Goal: Information Seeking & Learning: Learn about a topic

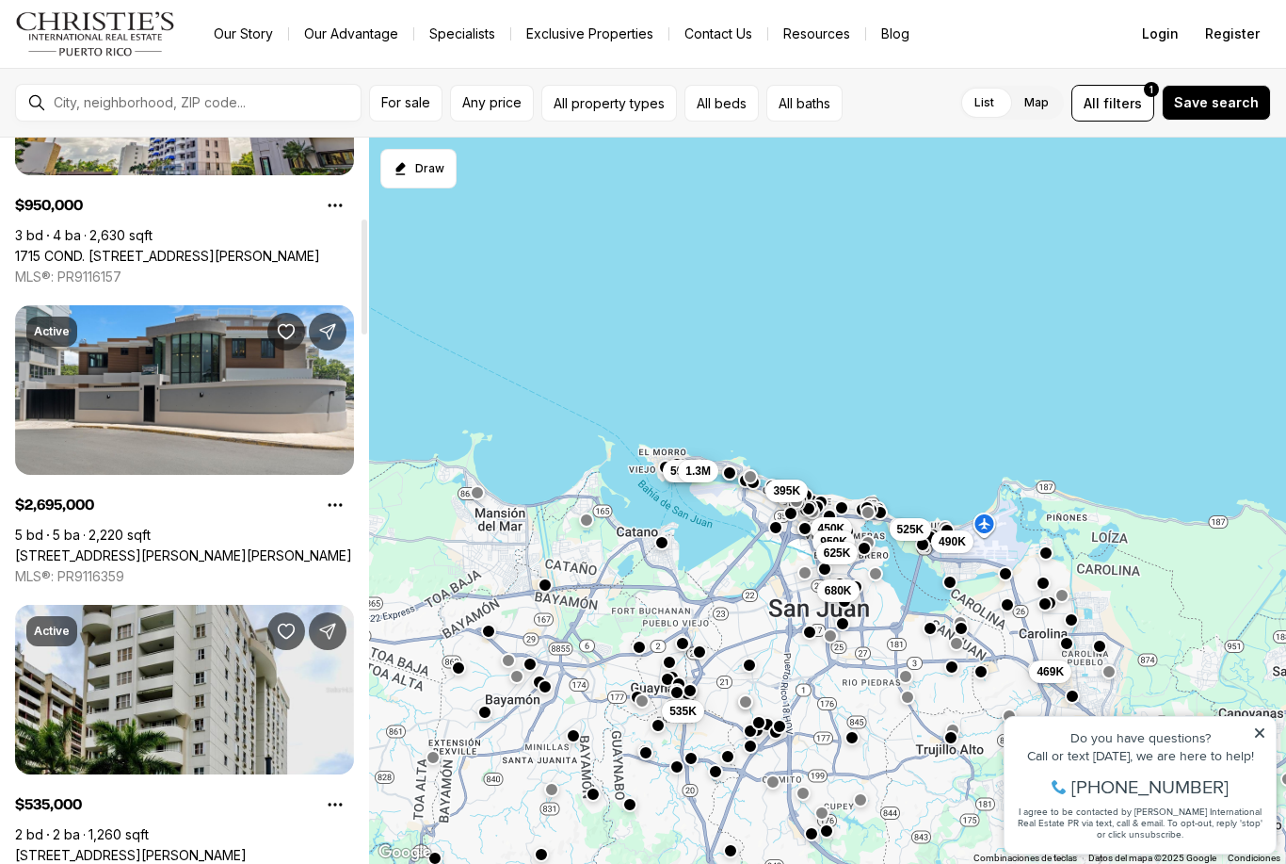
scroll to position [504, 0]
click at [269, 548] on link "[STREET_ADDRESS][PERSON_NAME][PERSON_NAME]" at bounding box center [183, 556] width 337 height 17
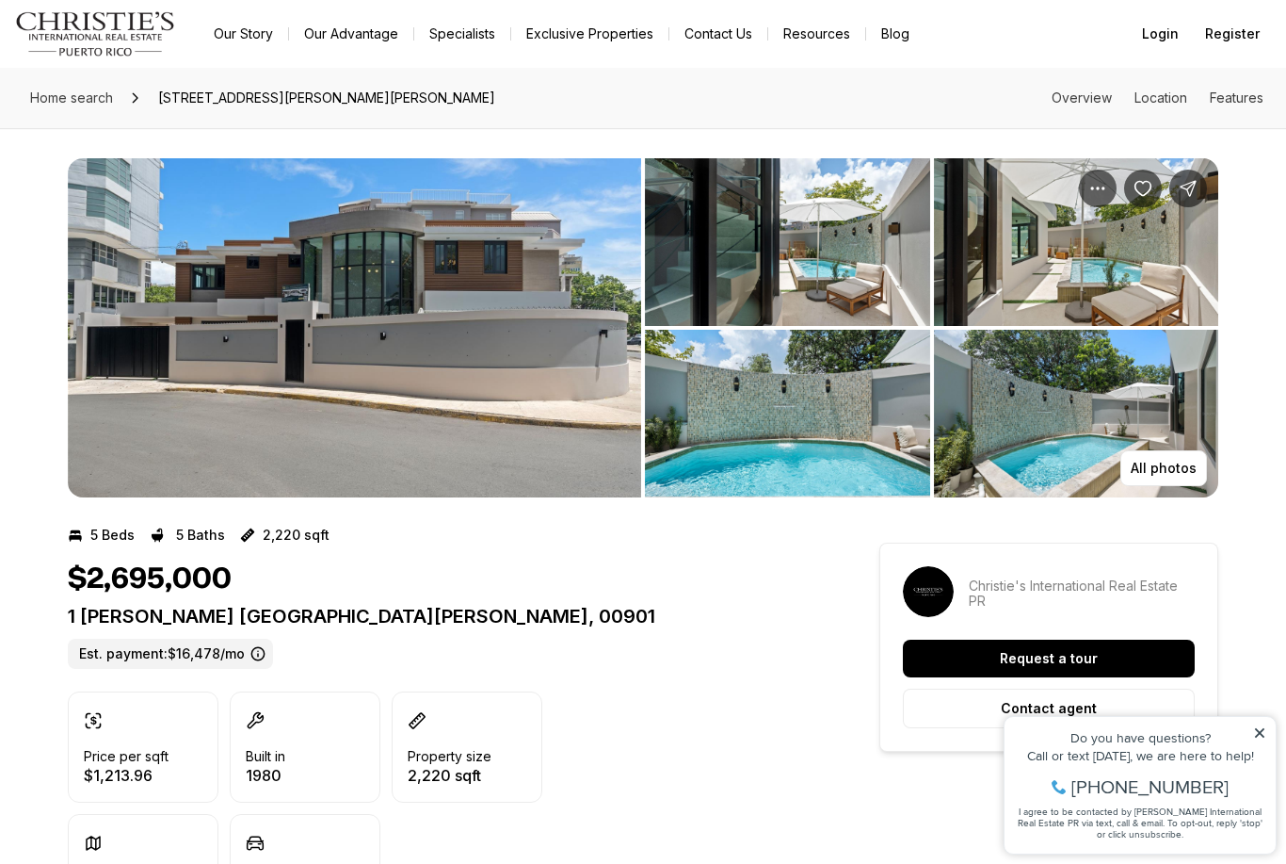
click at [585, 396] on img "View image gallery" at bounding box center [355, 327] width 574 height 339
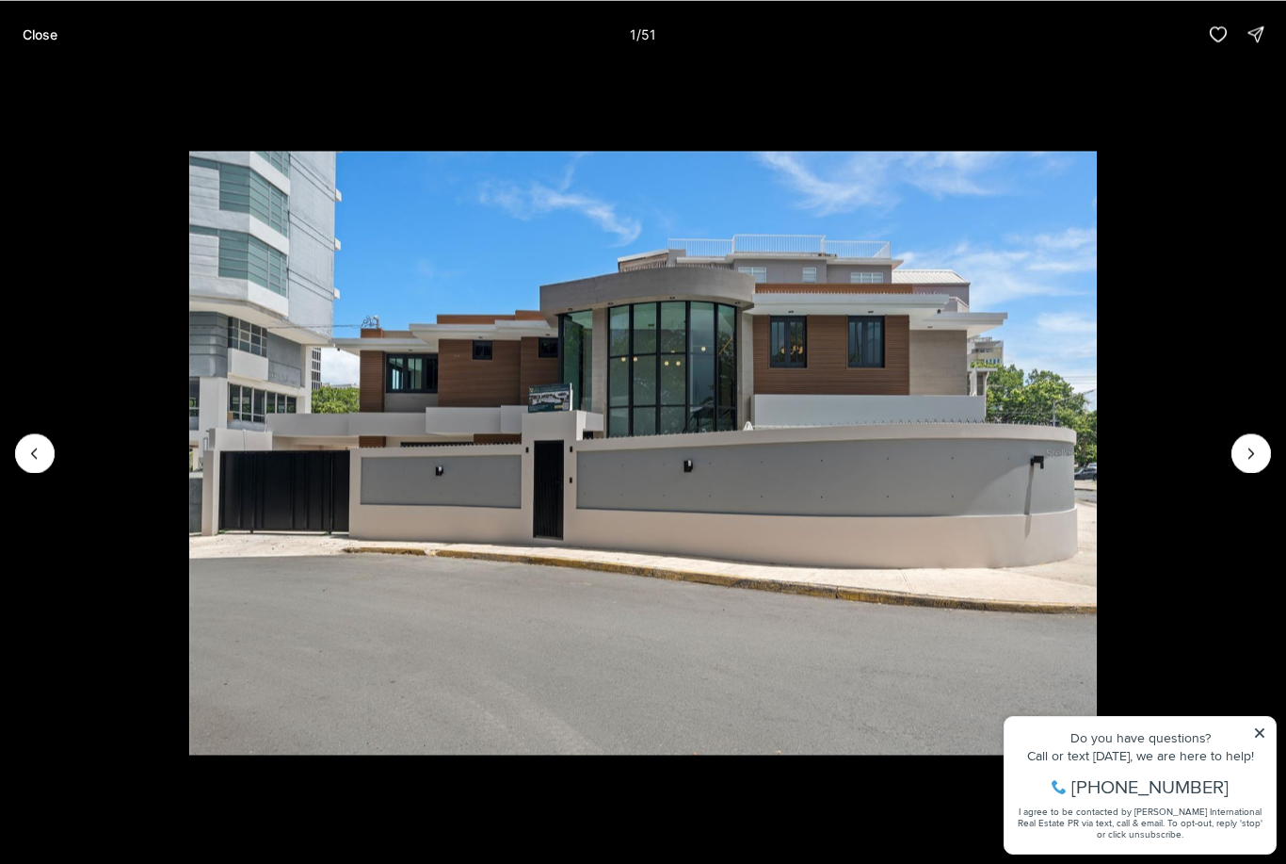
click at [1252, 456] on icon "Next slide" at bounding box center [1251, 453] width 19 height 19
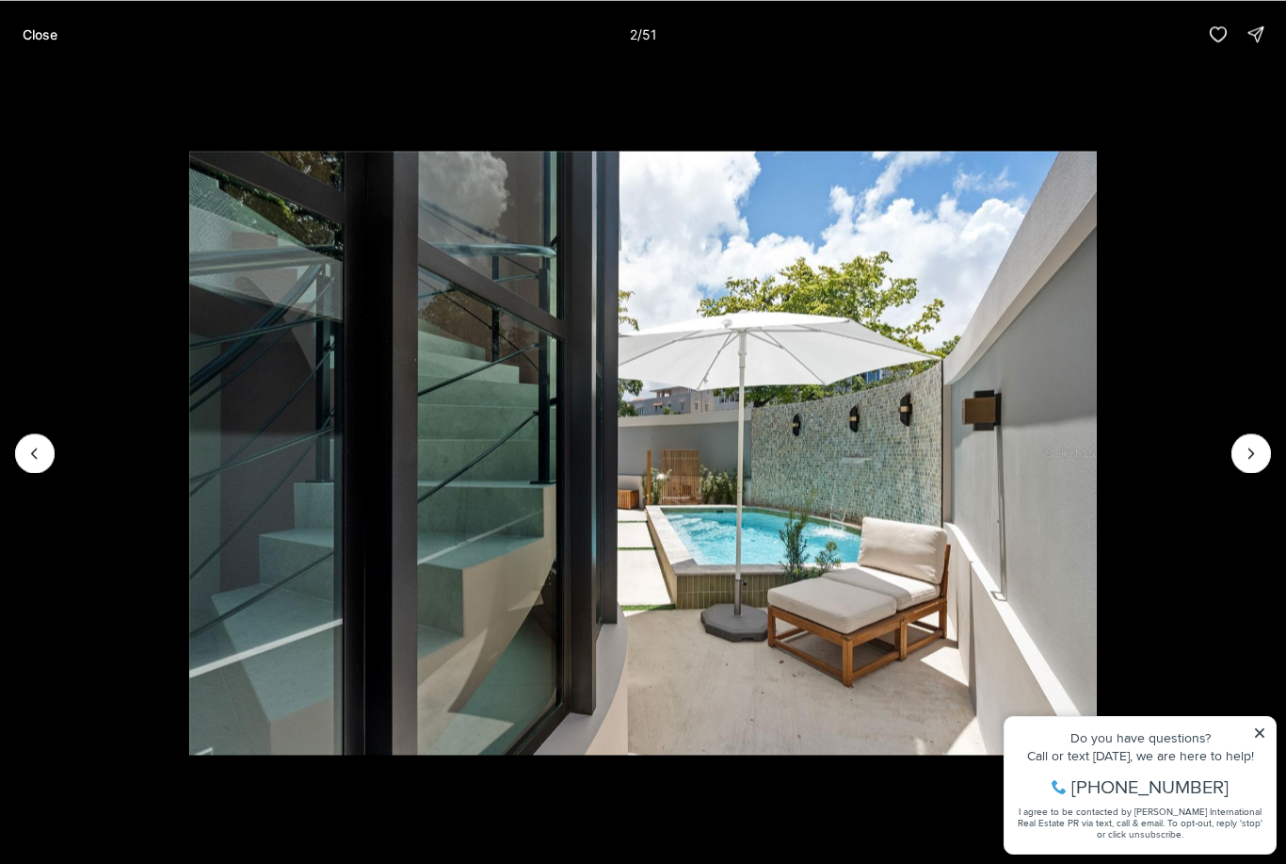
click at [1242, 454] on icon "Next slide" at bounding box center [1251, 453] width 19 height 19
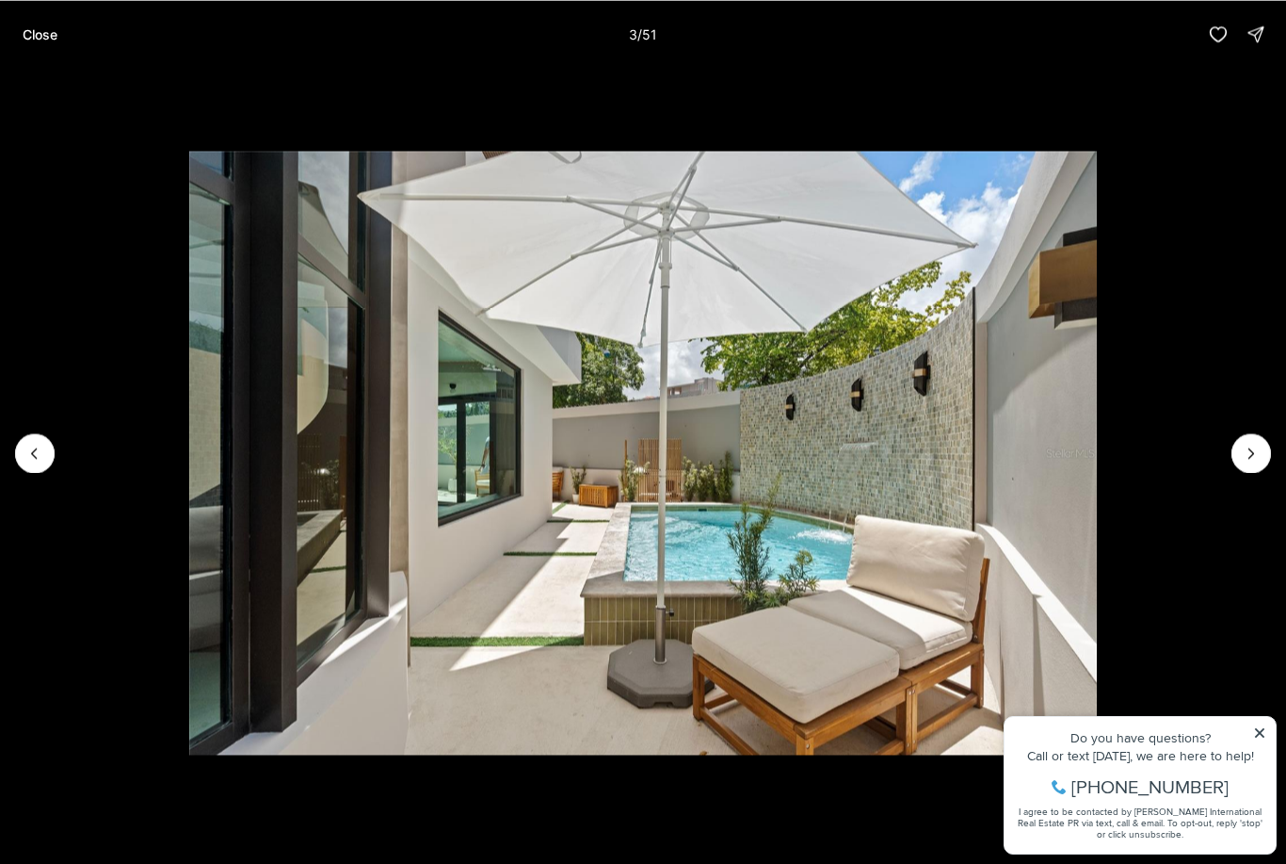
click at [1244, 458] on icon "Next slide" at bounding box center [1251, 453] width 19 height 19
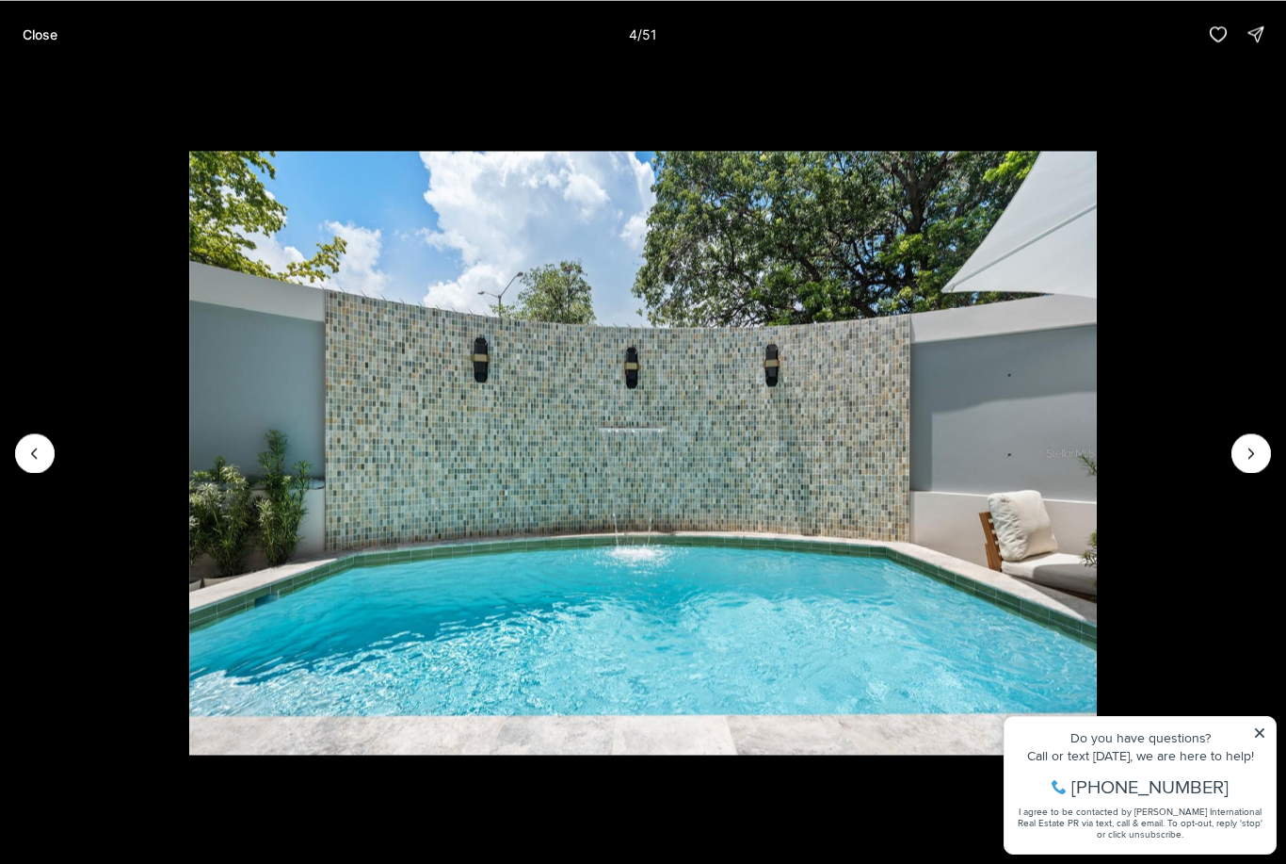
click at [1243, 454] on icon "Next slide" at bounding box center [1251, 453] width 19 height 19
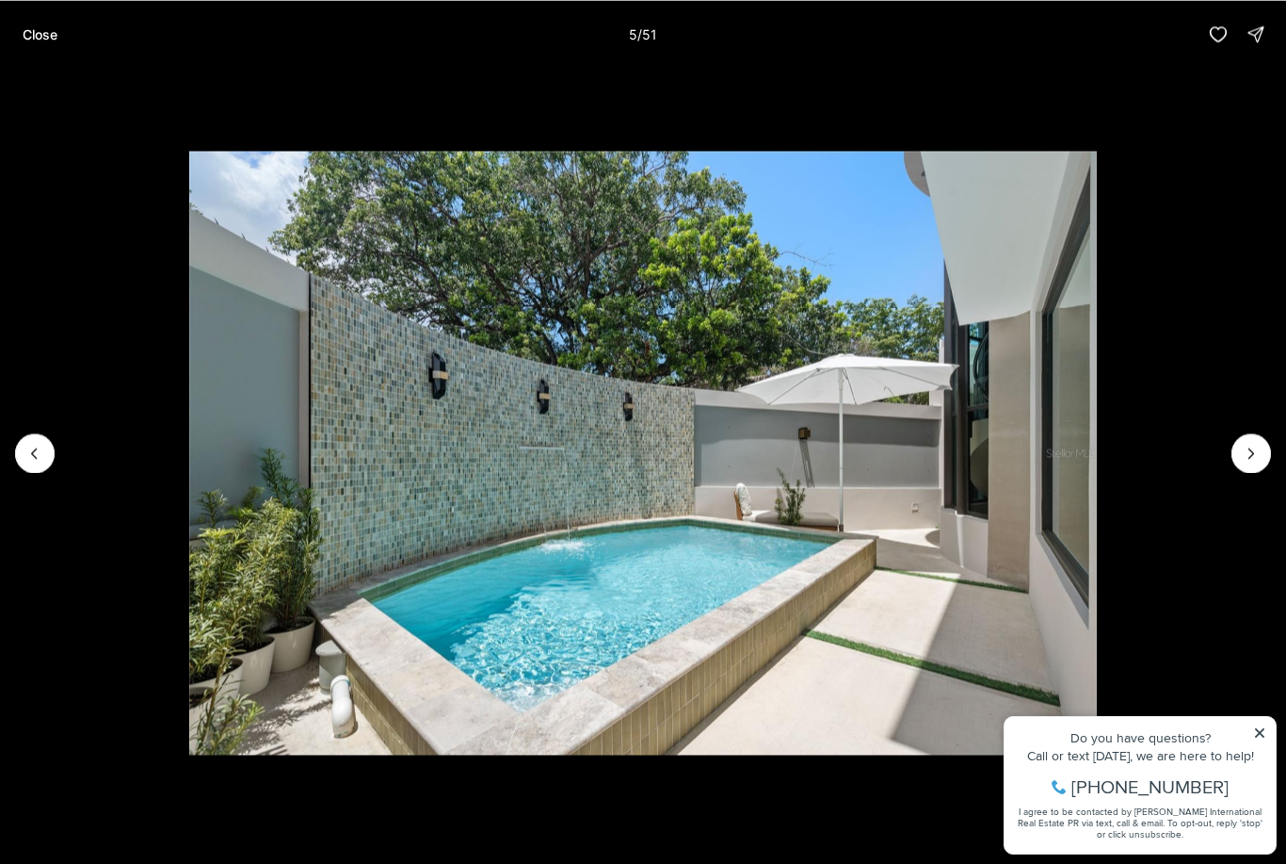
click at [1244, 452] on icon "Next slide" at bounding box center [1251, 453] width 19 height 19
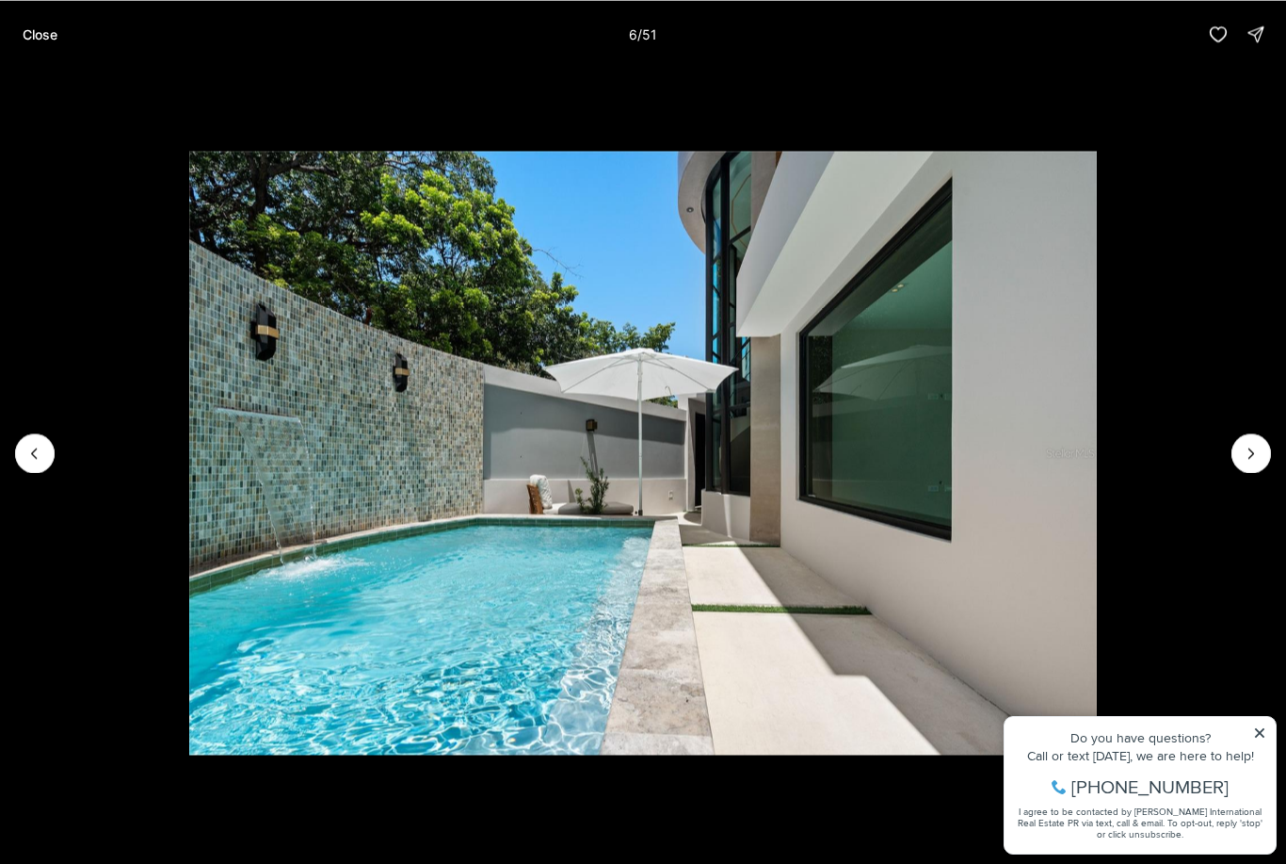
click at [1243, 449] on icon "Next slide" at bounding box center [1251, 453] width 19 height 19
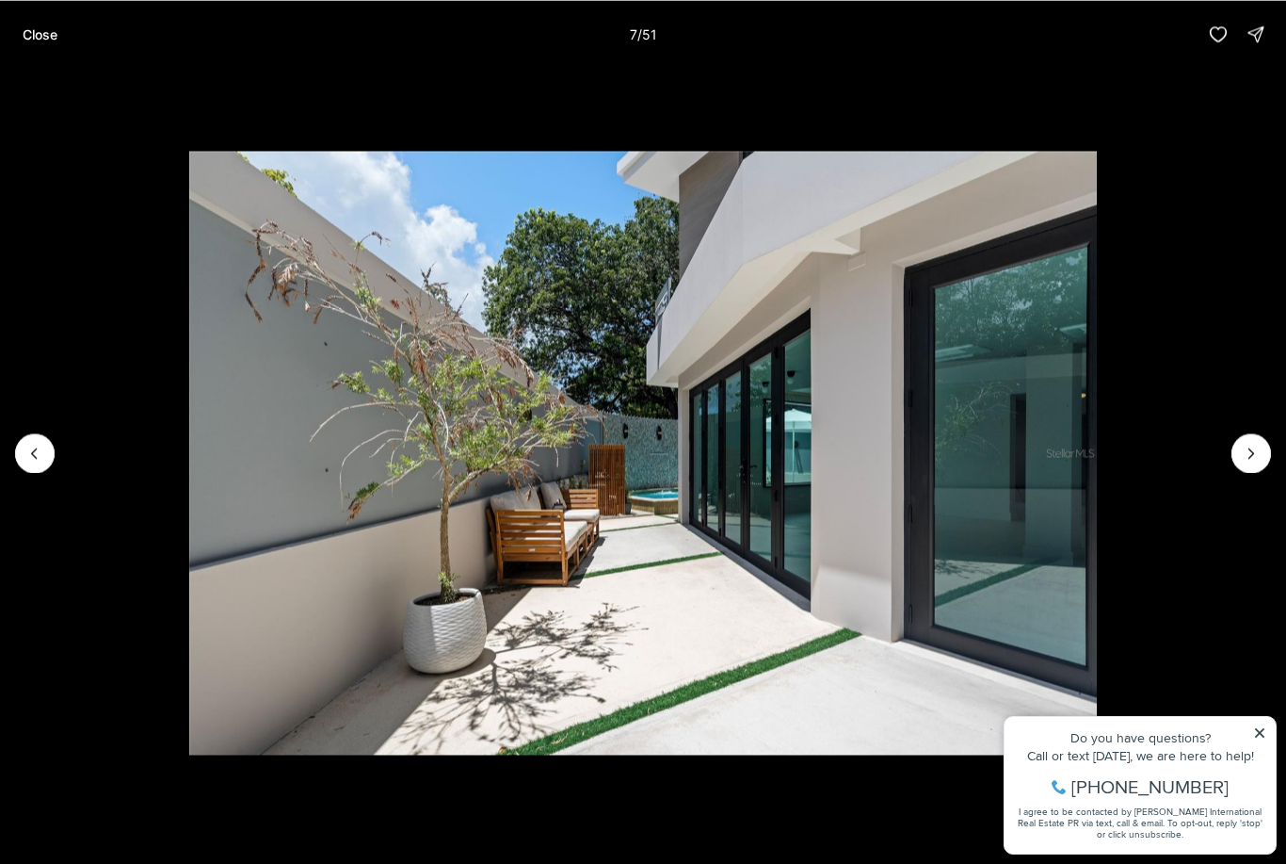
click at [1242, 445] on icon "Next slide" at bounding box center [1251, 453] width 19 height 19
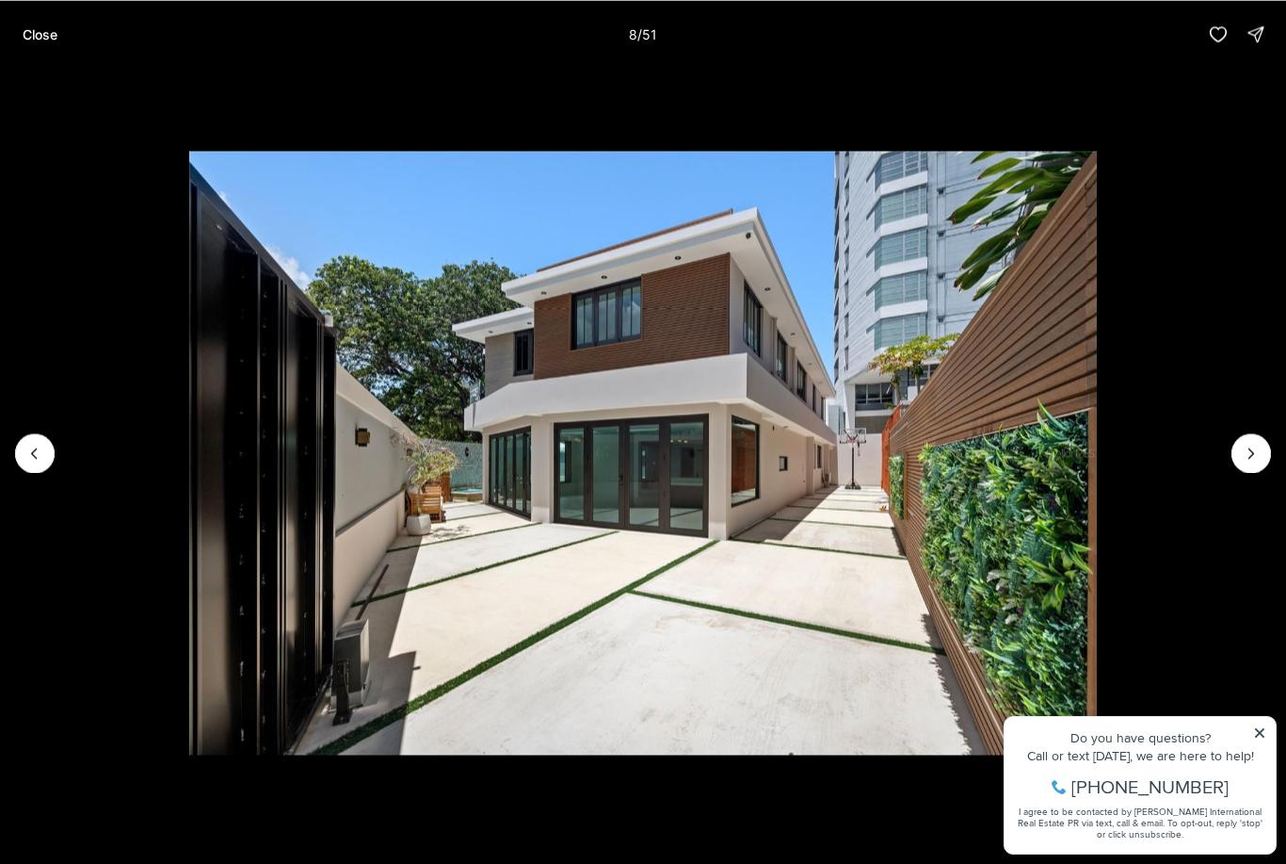
click at [1237, 447] on button "Next slide" at bounding box center [1252, 453] width 40 height 40
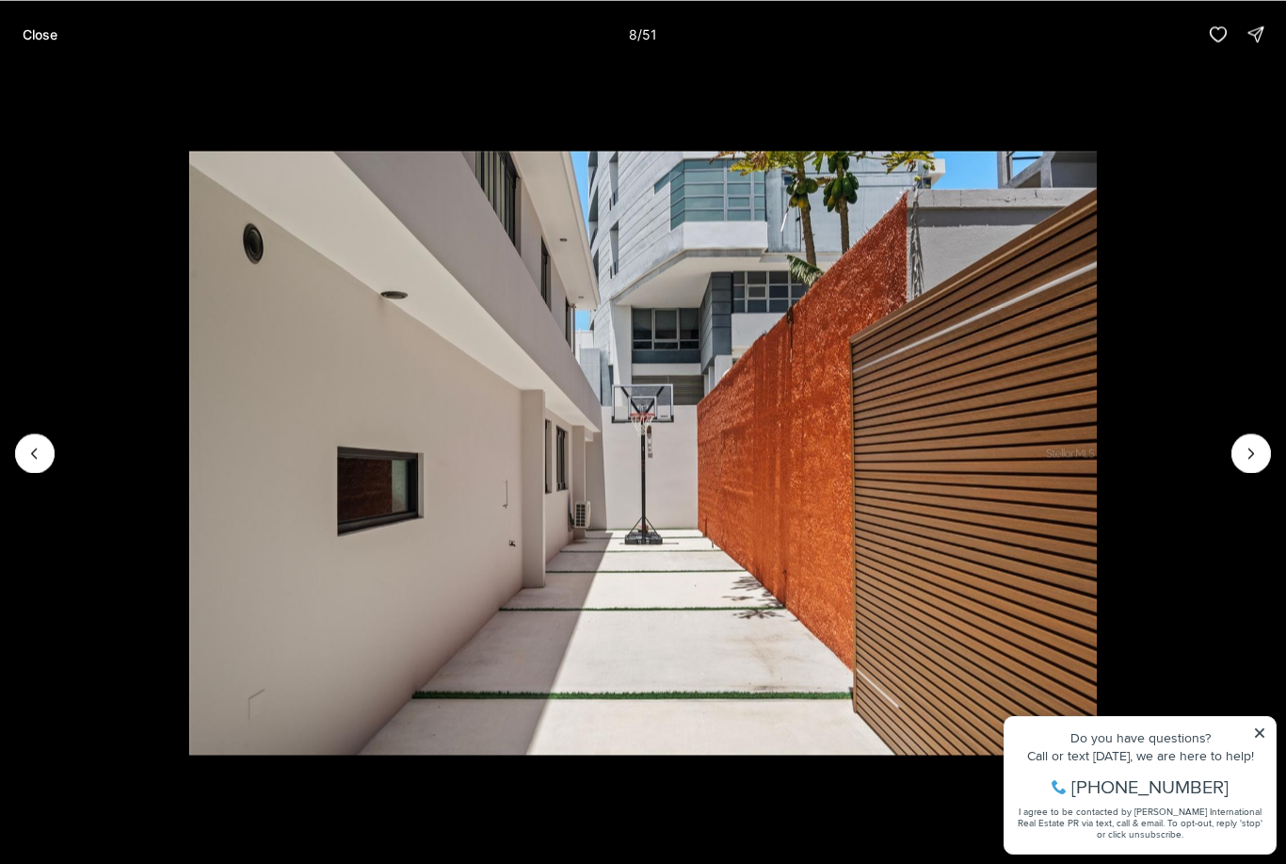
click at [1238, 447] on button "Next slide" at bounding box center [1252, 453] width 40 height 40
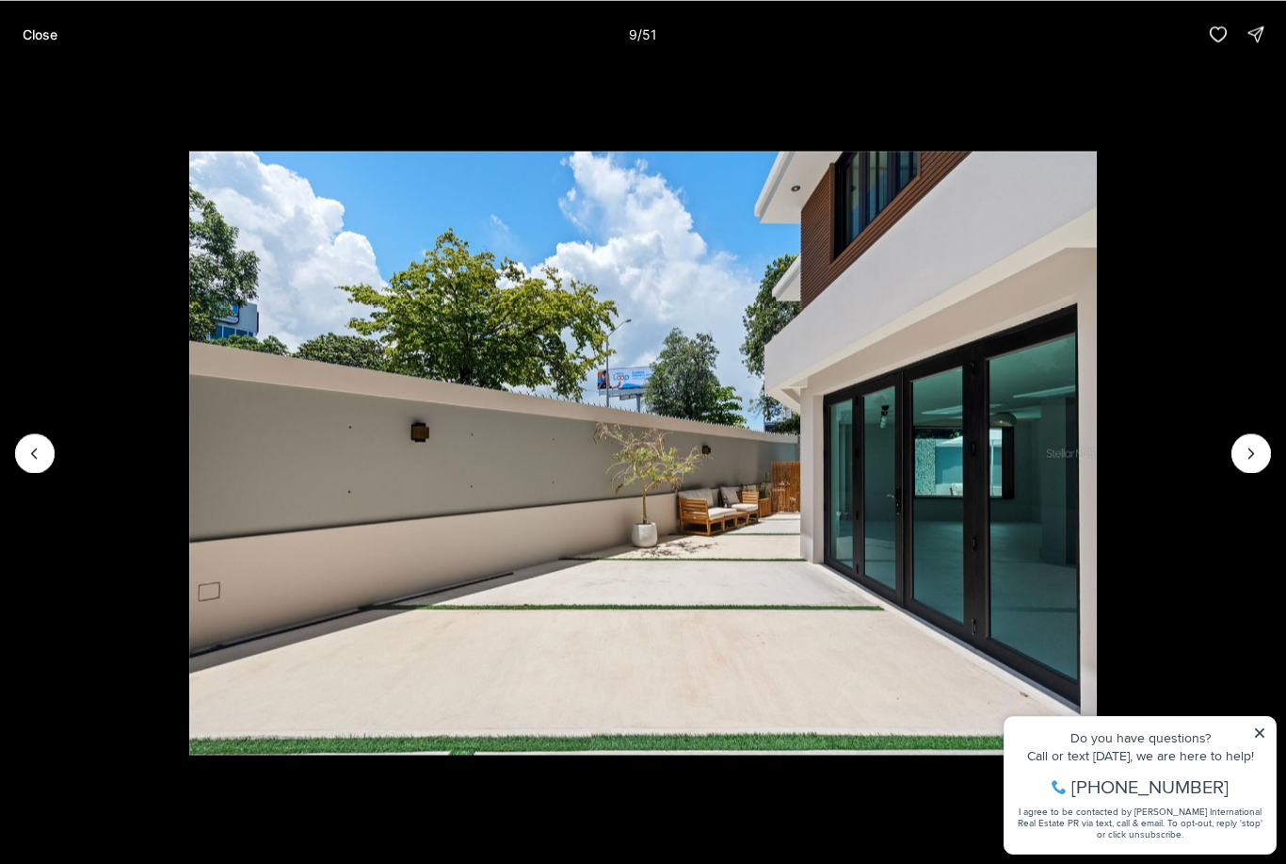
click at [1238, 446] on button "Next slide" at bounding box center [1252, 453] width 40 height 40
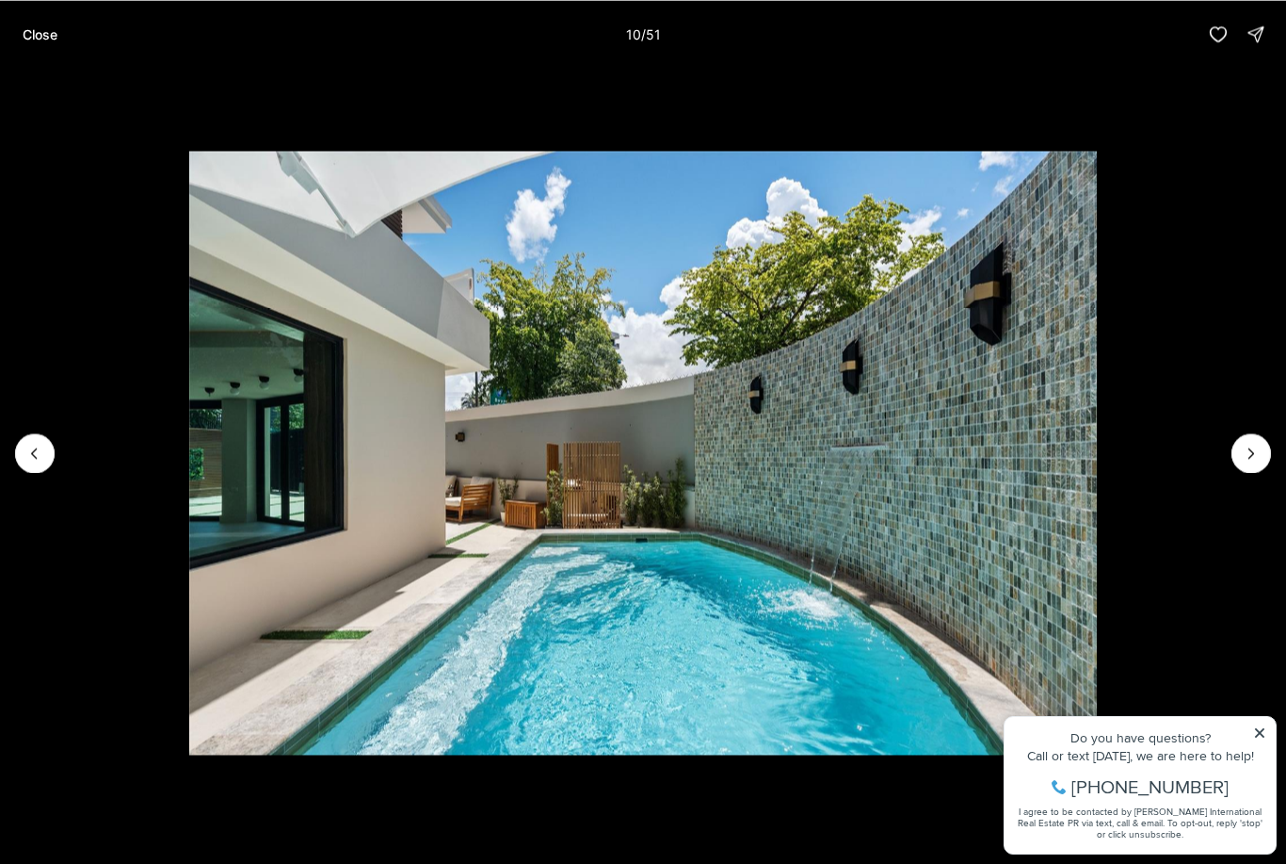
click at [1238, 448] on button "Next slide" at bounding box center [1252, 453] width 40 height 40
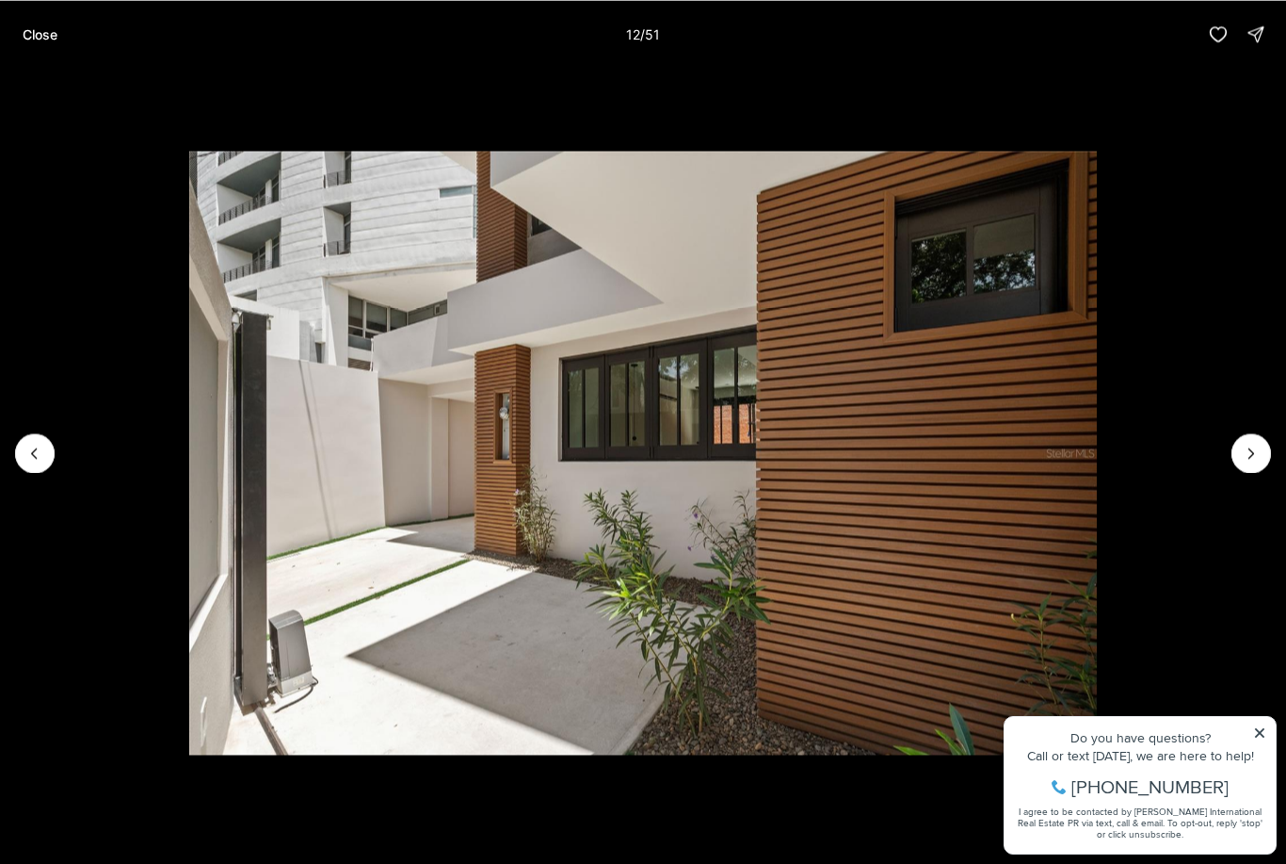
click at [1237, 446] on button "Next slide" at bounding box center [1252, 453] width 40 height 40
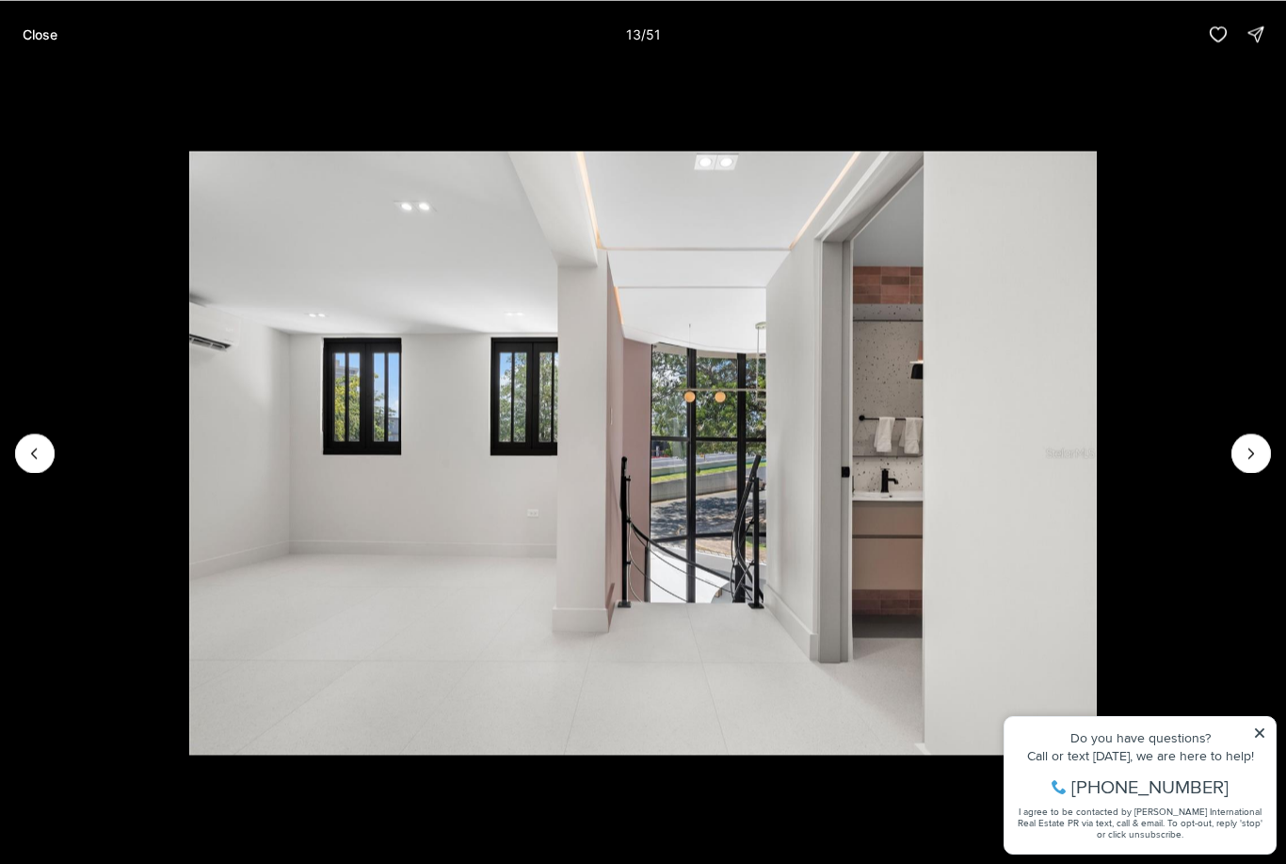
click at [1096, 428] on img "13 of 51" at bounding box center [642, 453] width 907 height 605
click at [27, 24] on button "Close" at bounding box center [39, 34] width 57 height 38
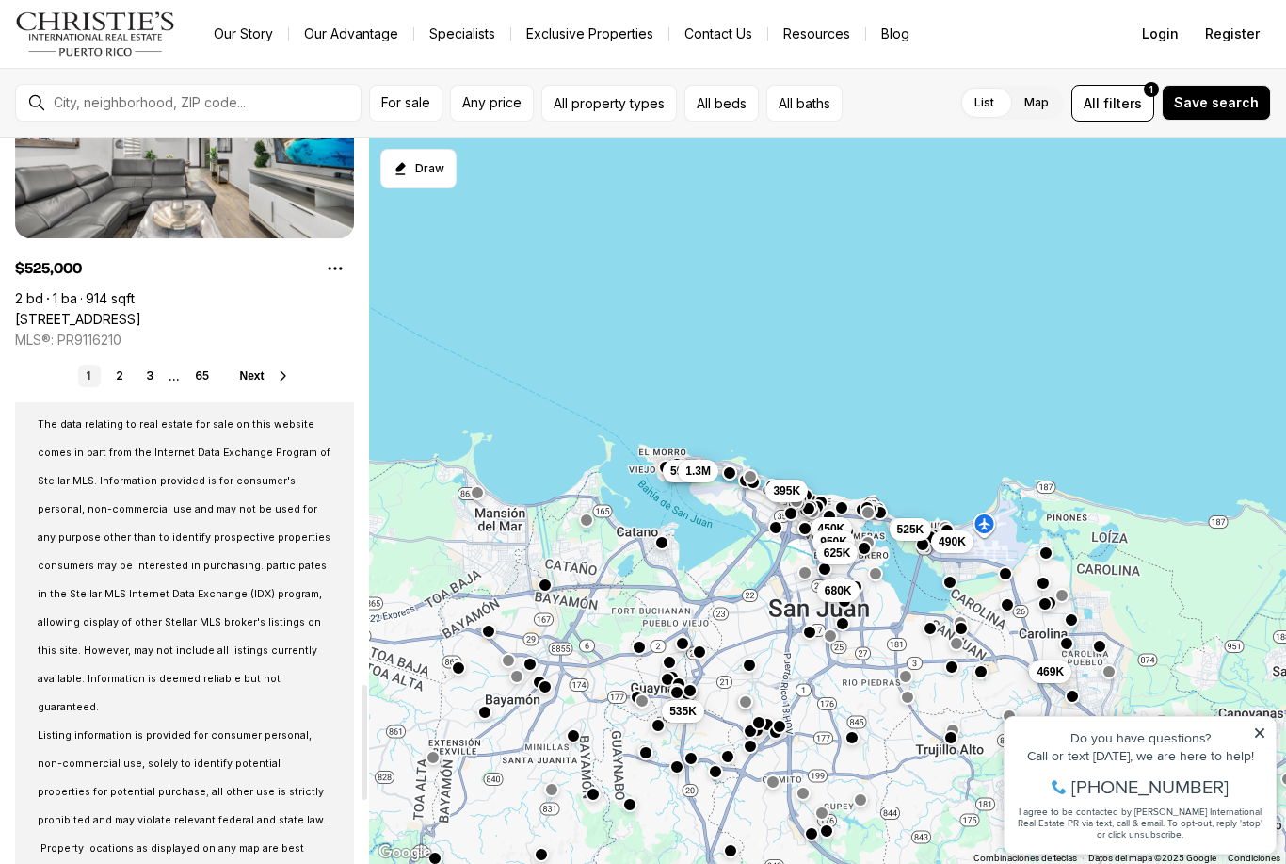
scroll to position [3443, 0]
